Goal: Task Accomplishment & Management: Manage account settings

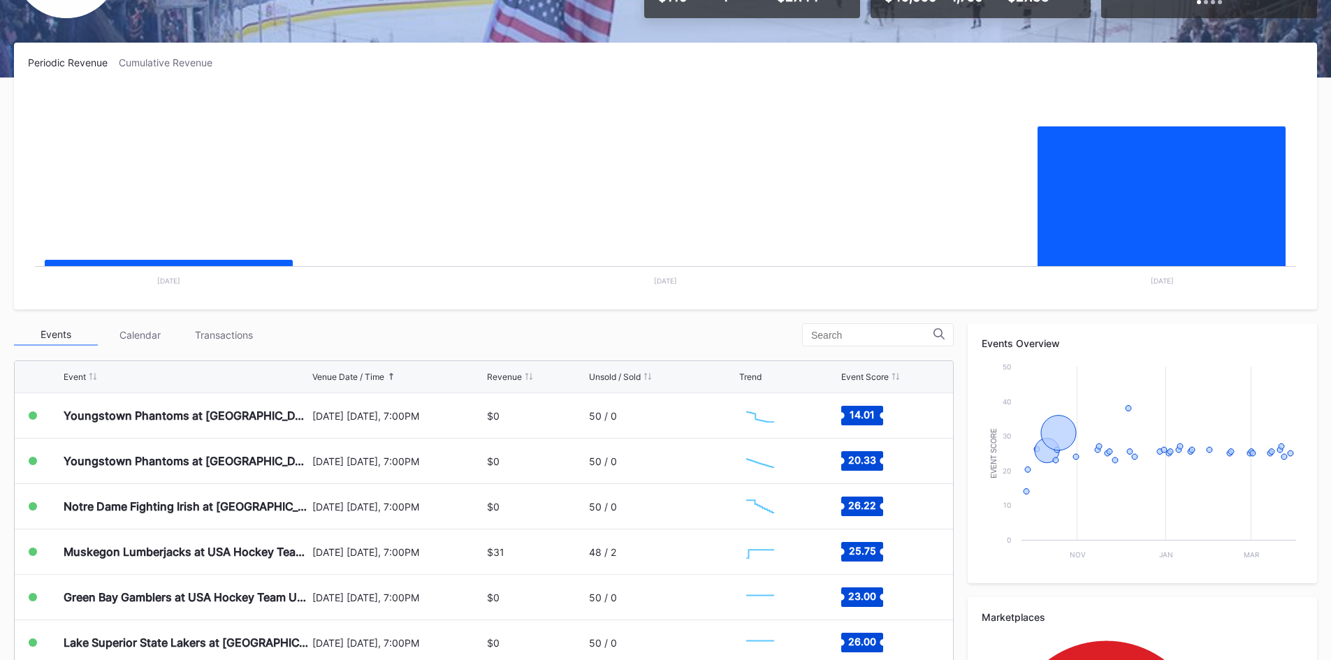
scroll to position [210, 0]
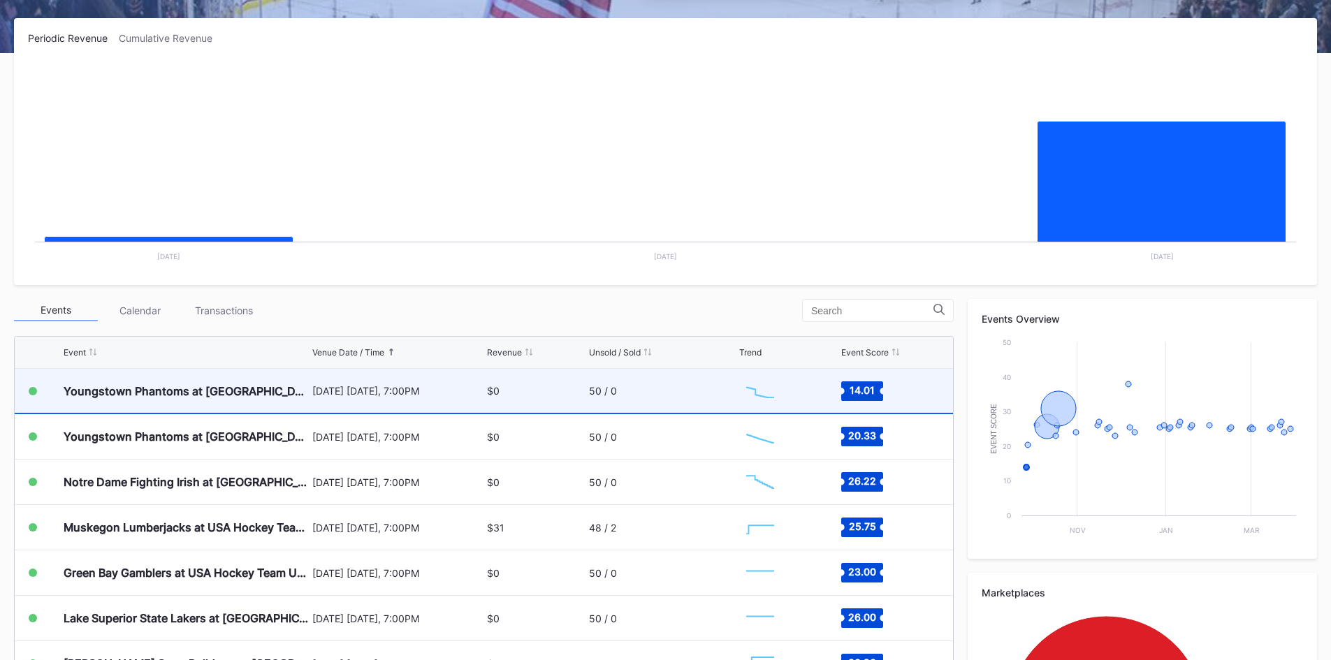
click at [559, 396] on div "$0" at bounding box center [536, 391] width 98 height 44
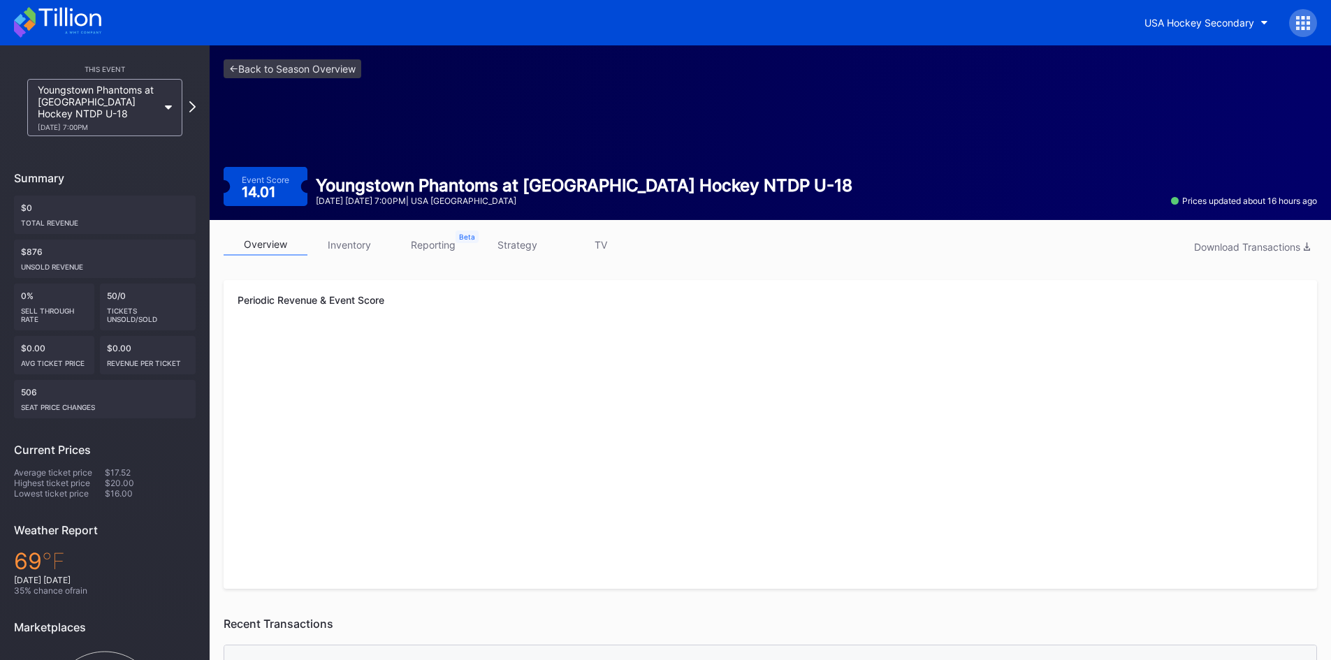
click at [439, 245] on link "reporting" at bounding box center [433, 245] width 84 height 22
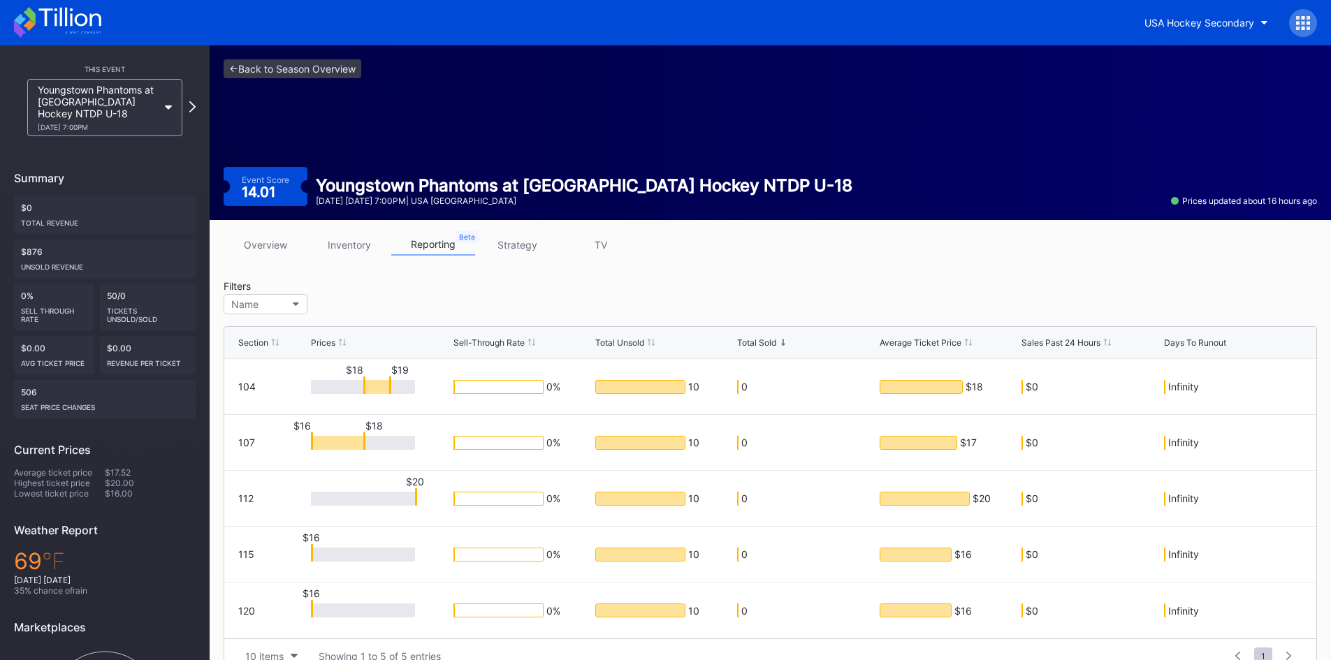
click at [361, 247] on link "inventory" at bounding box center [350, 245] width 84 height 22
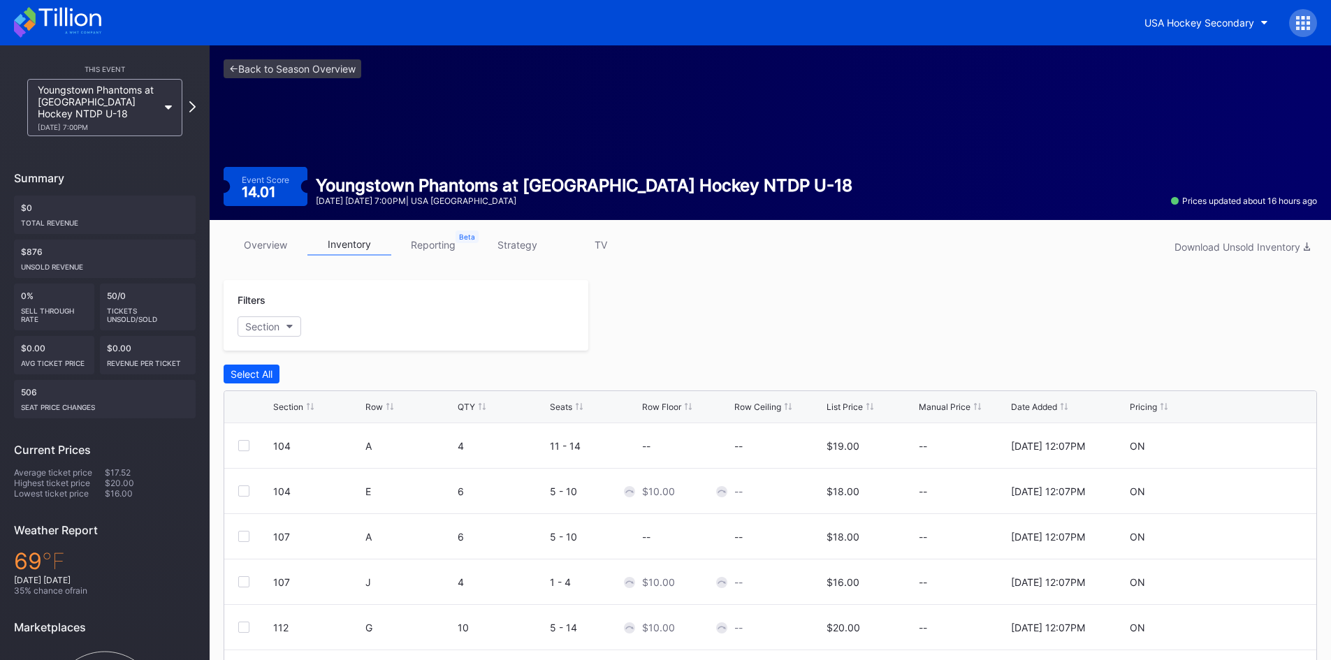
click at [507, 241] on link "strategy" at bounding box center [517, 245] width 84 height 22
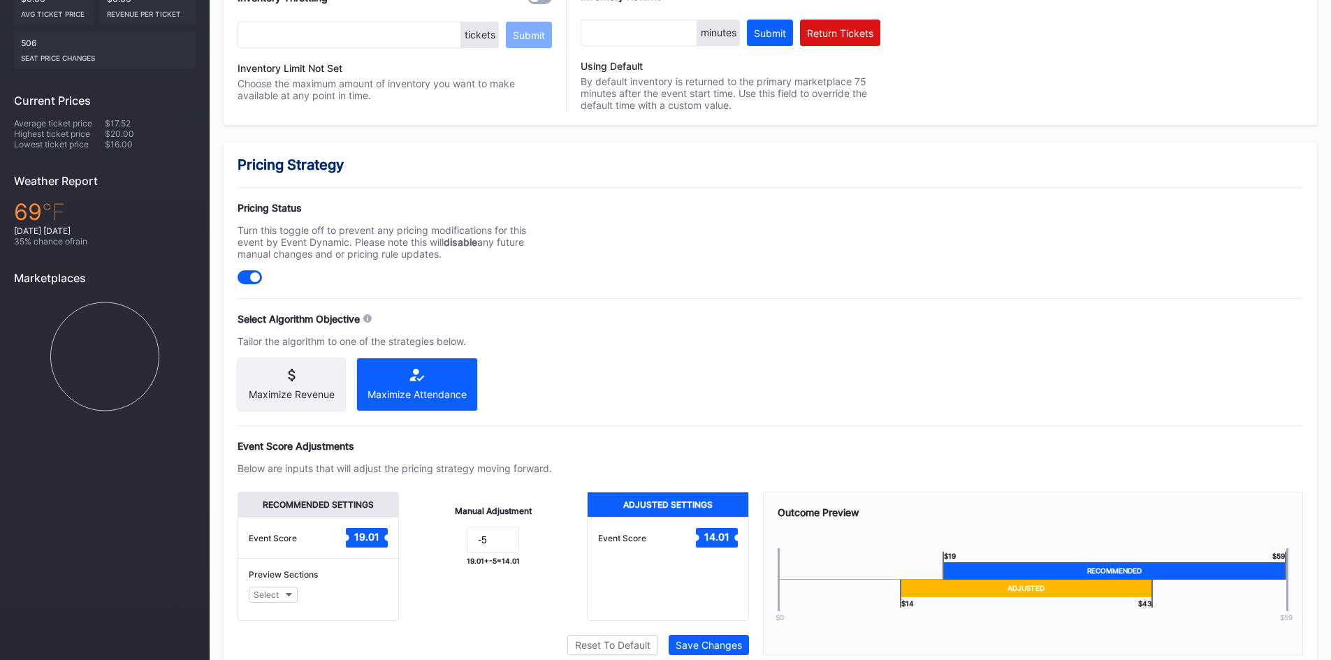
scroll to position [413, 0]
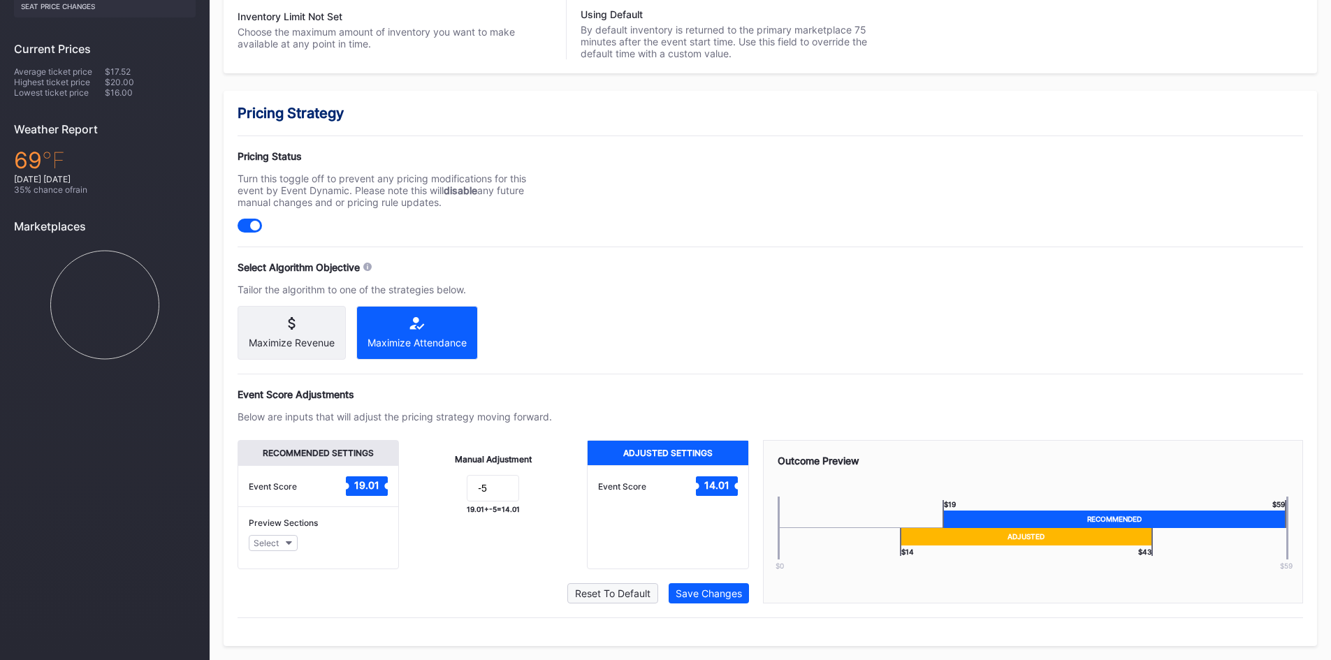
click at [626, 595] on div "Reset To Default" at bounding box center [612, 594] width 75 height 12
click at [708, 593] on div "Save Changes" at bounding box center [709, 594] width 66 height 12
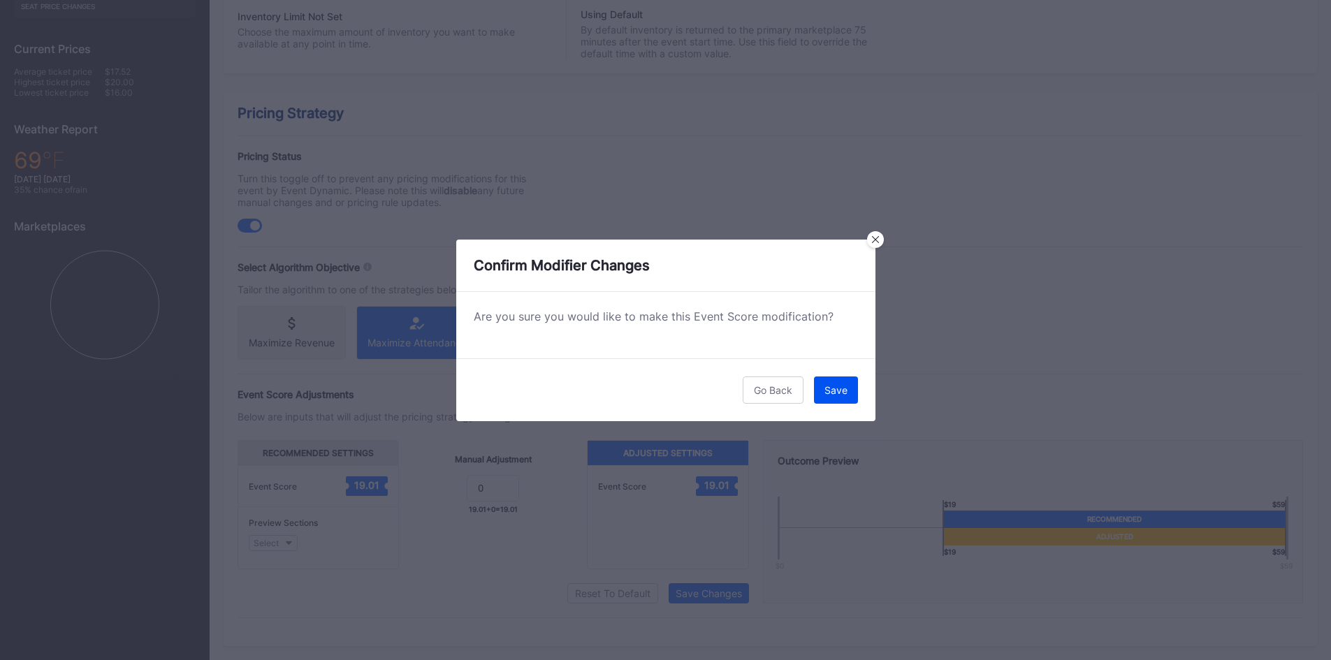
click at [848, 393] on button "Save" at bounding box center [836, 390] width 44 height 27
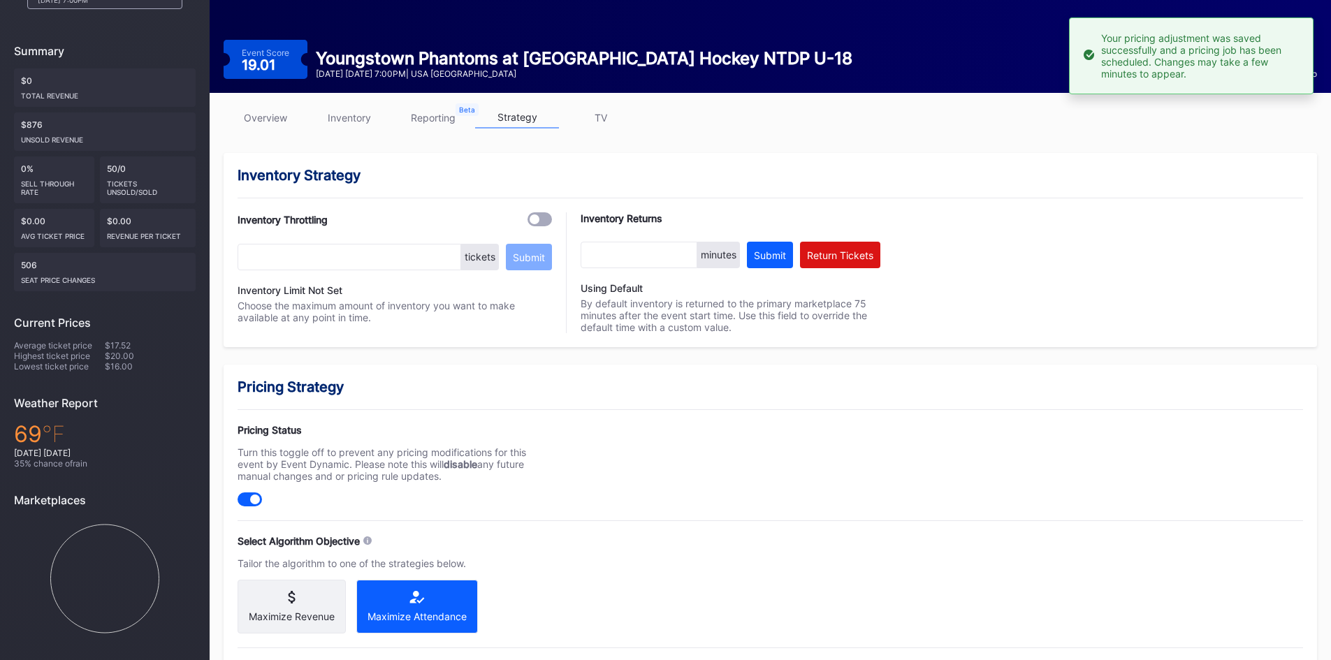
scroll to position [0, 0]
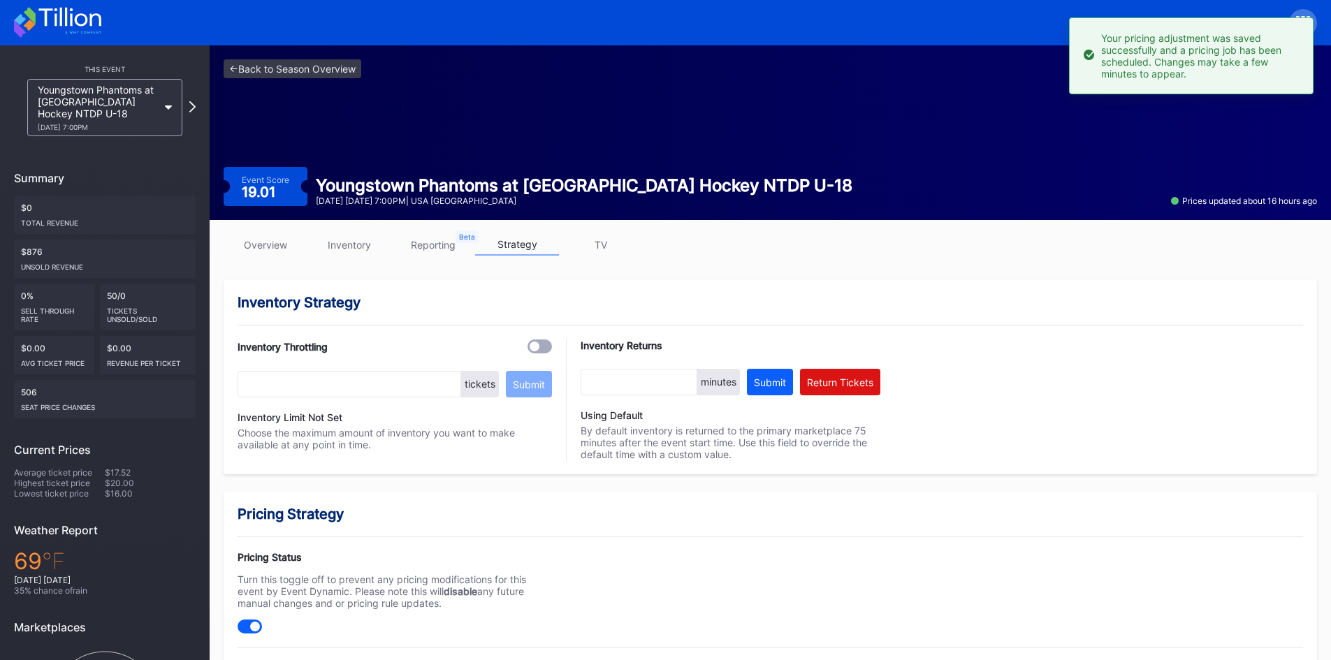
click at [68, 22] on icon at bounding box center [57, 22] width 87 height 31
